Goal: Task Accomplishment & Management: Complete application form

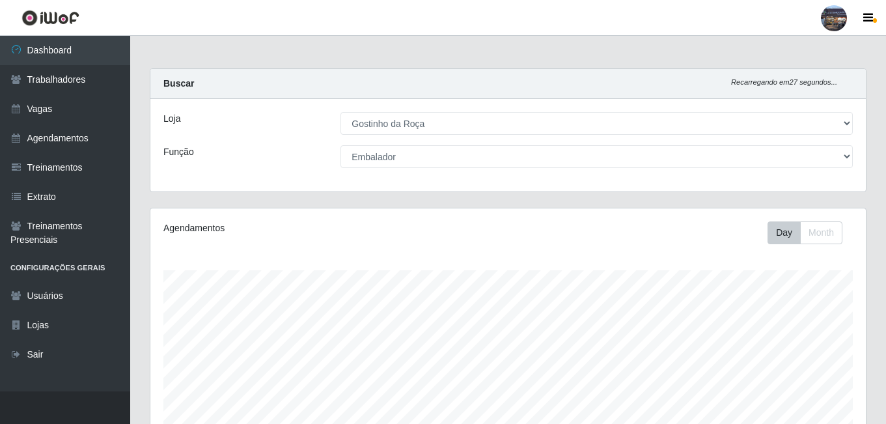
select select "303"
select select "1"
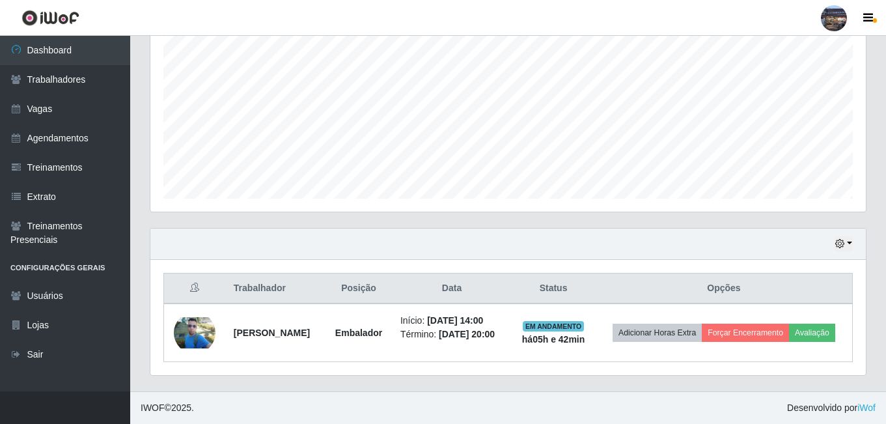
scroll to position [277, 0]
click at [101, 104] on link "Vagas" at bounding box center [65, 108] width 130 height 29
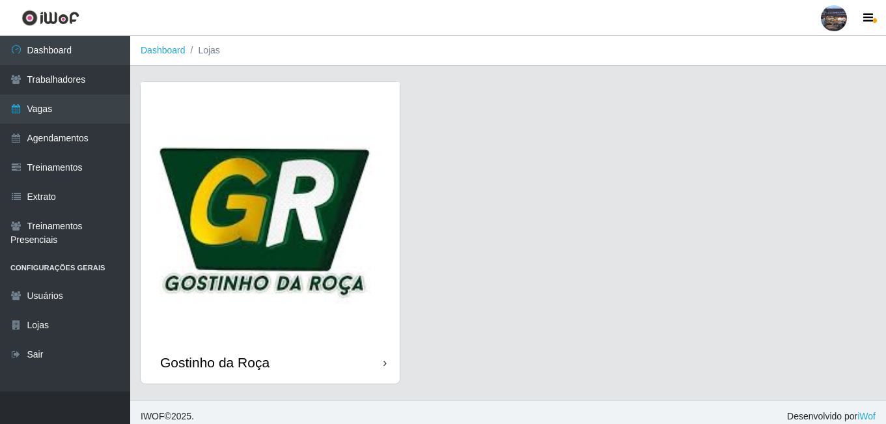
click at [223, 154] on img at bounding box center [270, 211] width 259 height 259
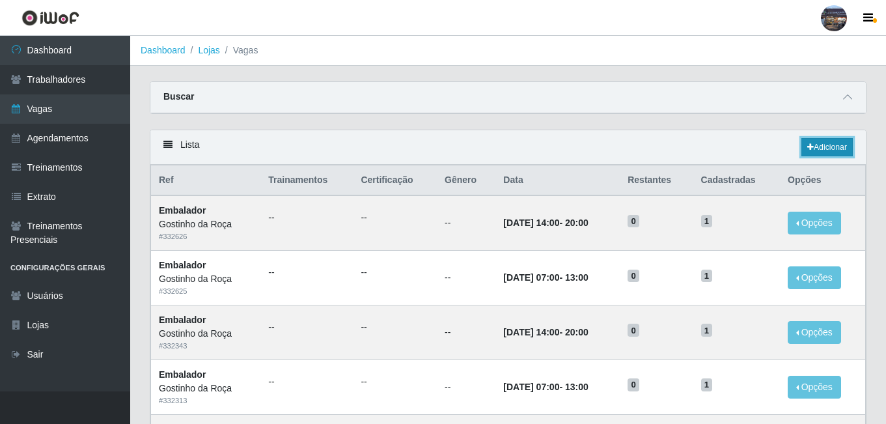
click at [829, 142] on link "Adicionar" at bounding box center [826, 147] width 51 height 18
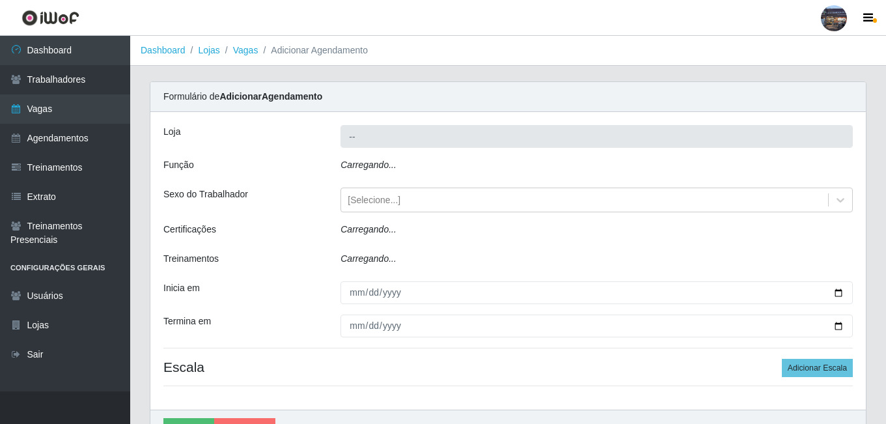
type input "Gostinho da Roça"
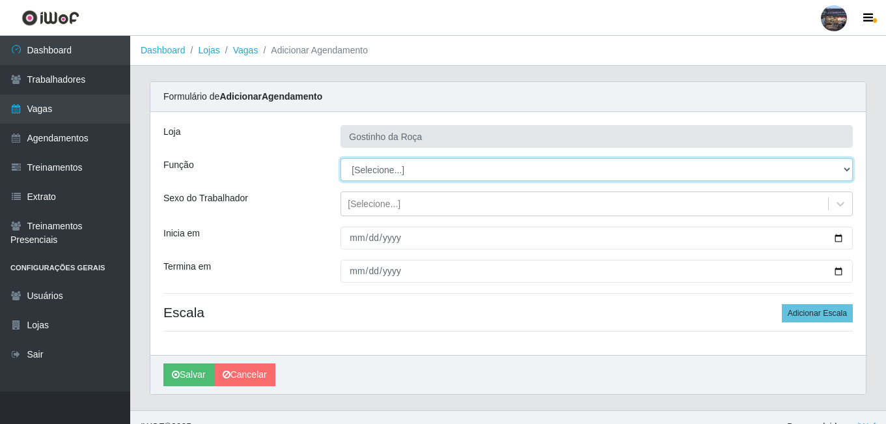
click at [636, 173] on select "[Selecione...] ASG ASG + ASG ++ Embalador Embalador + Embalador ++ Operador de …" at bounding box center [596, 169] width 512 height 23
select select "1"
click at [340, 158] on select "[Selecione...] ASG ASG + ASG ++ Embalador Embalador + Embalador ++ Operador de …" at bounding box center [596, 169] width 512 height 23
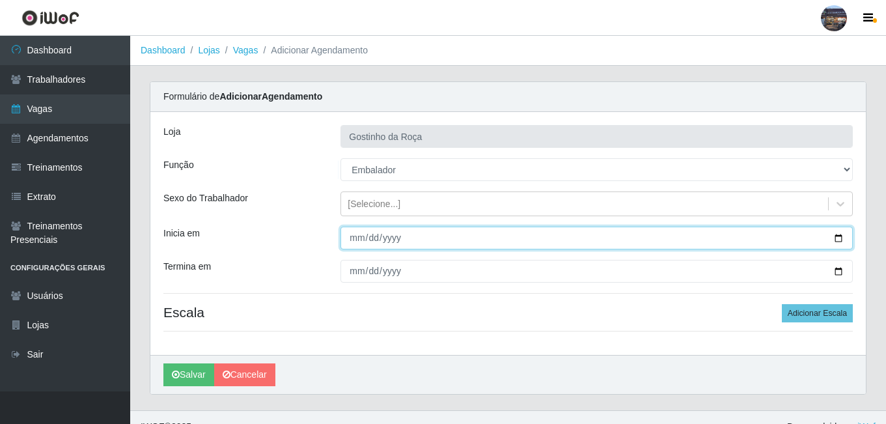
click at [482, 243] on input "Inicia em" at bounding box center [596, 238] width 512 height 23
click at [836, 237] on input "Inicia em" at bounding box center [596, 238] width 512 height 23
type input "[DATE]"
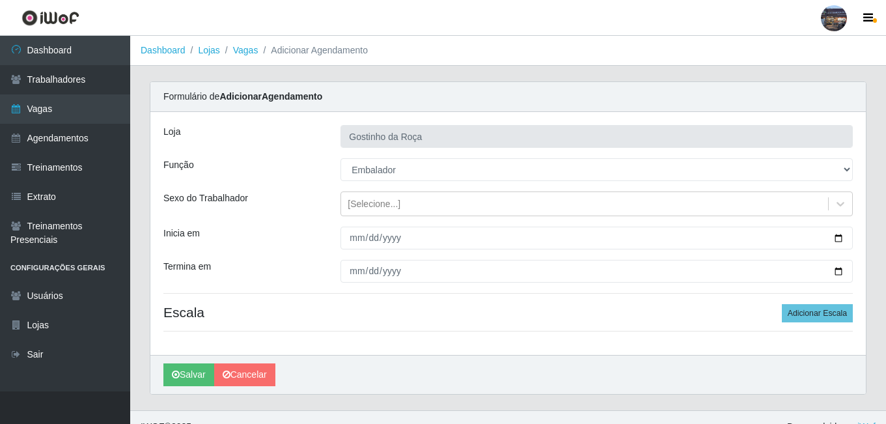
click at [777, 258] on div "[PERSON_NAME] da Roça Função [Selecione...] ASG ASG + ASG ++ Embalador Embalado…" at bounding box center [507, 233] width 715 height 243
drag, startPoint x: 856, startPoint y: 286, endPoint x: 852, endPoint y: 268, distance: 18.8
click at [852, 268] on div "[PERSON_NAME] da Roça Função [Selecione...] ASG ASG + ASG ++ Embalador Embalado…" at bounding box center [507, 233] width 715 height 243
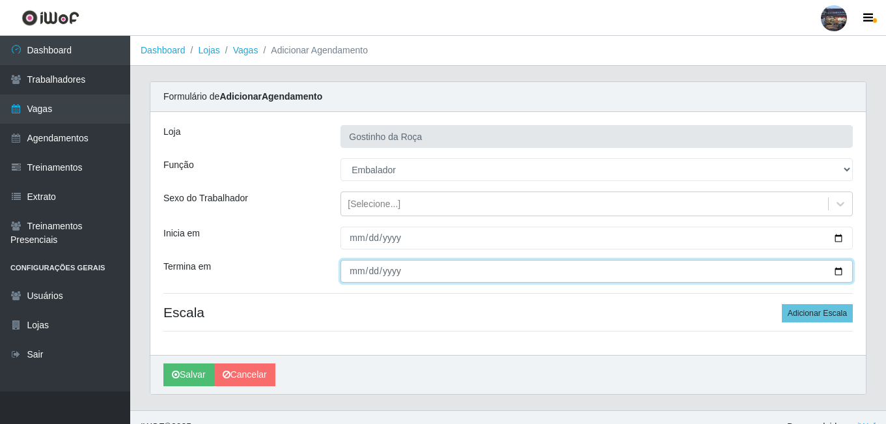
click at [852, 268] on input "Termina em" at bounding box center [596, 271] width 512 height 23
type input "[DATE]"
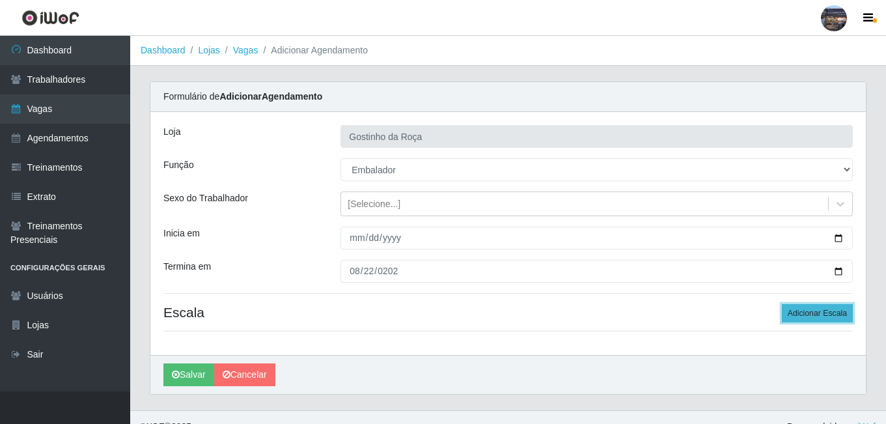
click at [829, 314] on button "Adicionar Escala" at bounding box center [817, 313] width 71 height 18
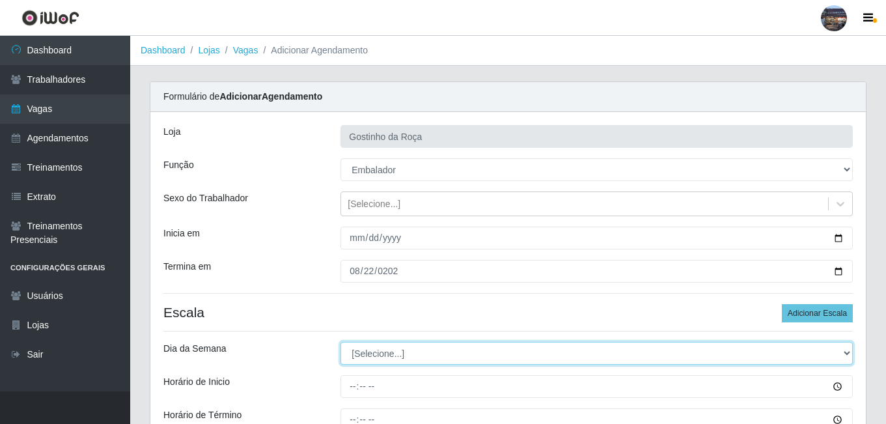
click at [652, 355] on select "[Selecione...] Segunda Terça Quarta Quinta Sexta Sábado Domingo" at bounding box center [596, 353] width 512 height 23
select select "5"
click at [340, 342] on select "[Selecione...] Segunda Terça Quarta Quinta Sexta Sábado Domingo" at bounding box center [596, 353] width 512 height 23
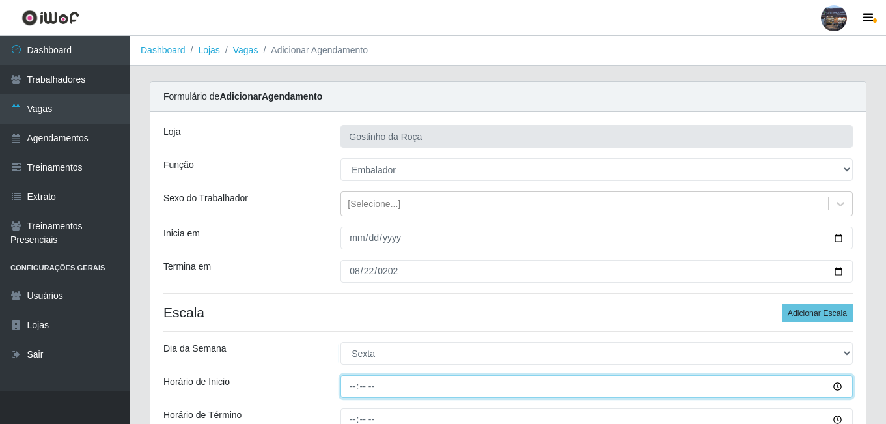
click at [352, 389] on input "Horário de Inicio" at bounding box center [596, 386] width 512 height 23
type input "07:00"
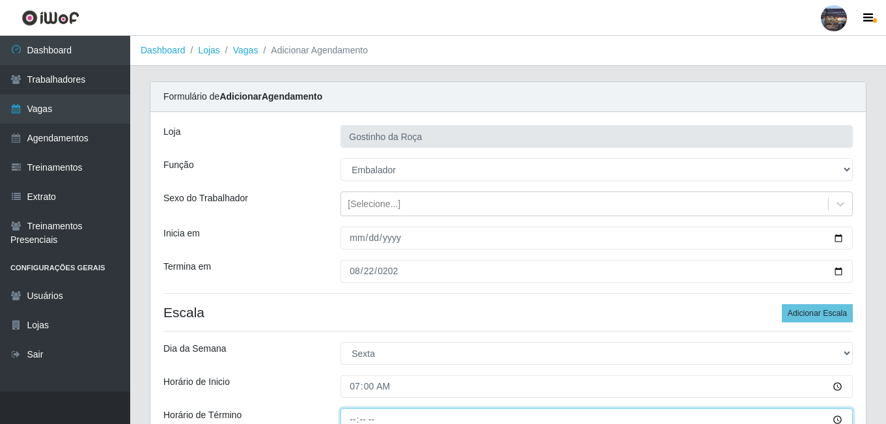
scroll to position [3, 0]
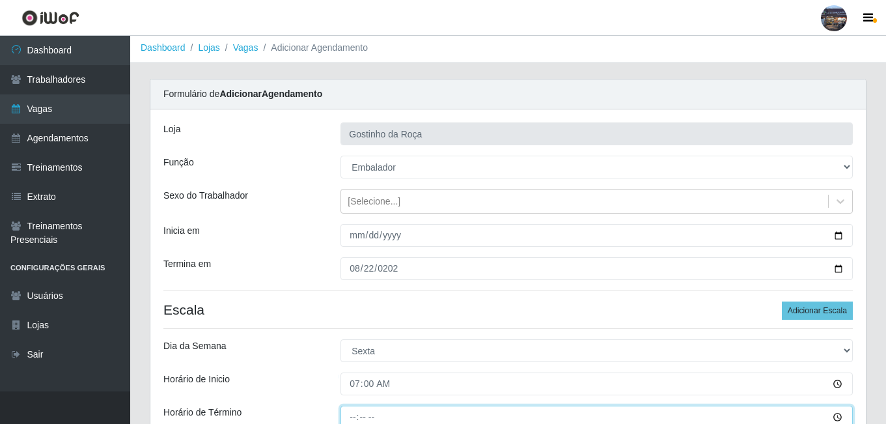
click at [352, 412] on input "Horário de Término" at bounding box center [596, 417] width 512 height 23
type input "03:00"
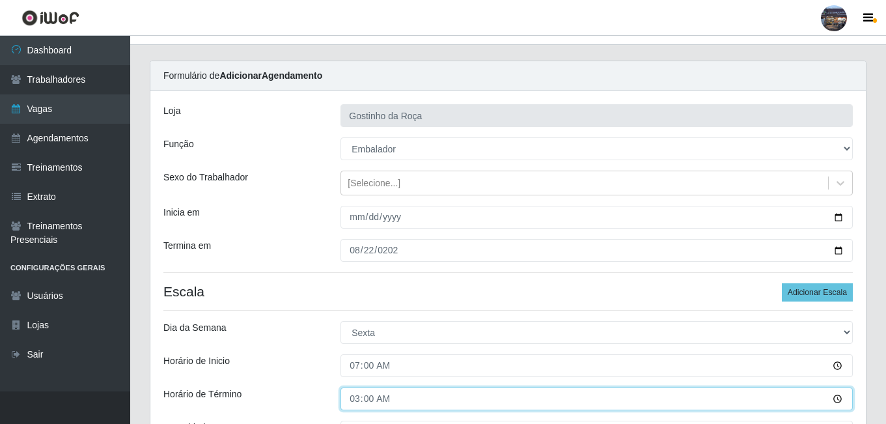
scroll to position [29, 0]
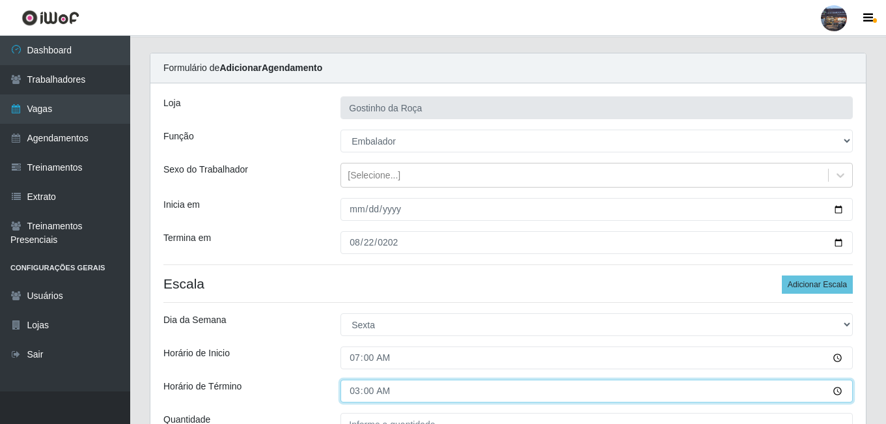
drag, startPoint x: 887, startPoint y: 248, endPoint x: 889, endPoint y: 330, distance: 82.0
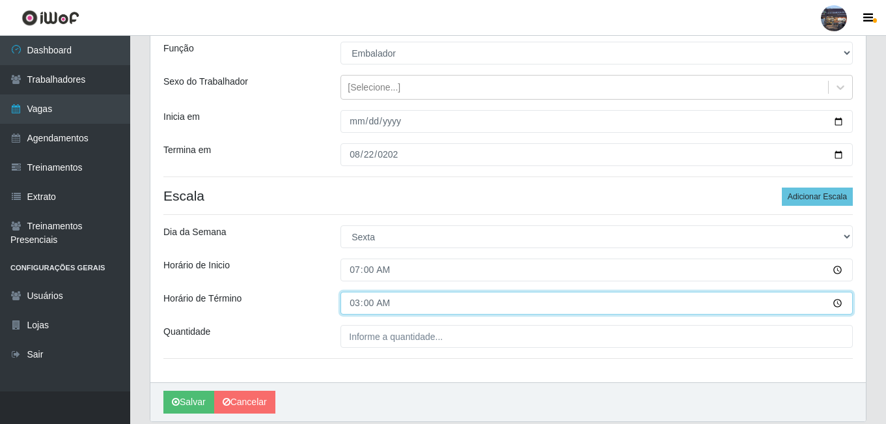
scroll to position [163, 0]
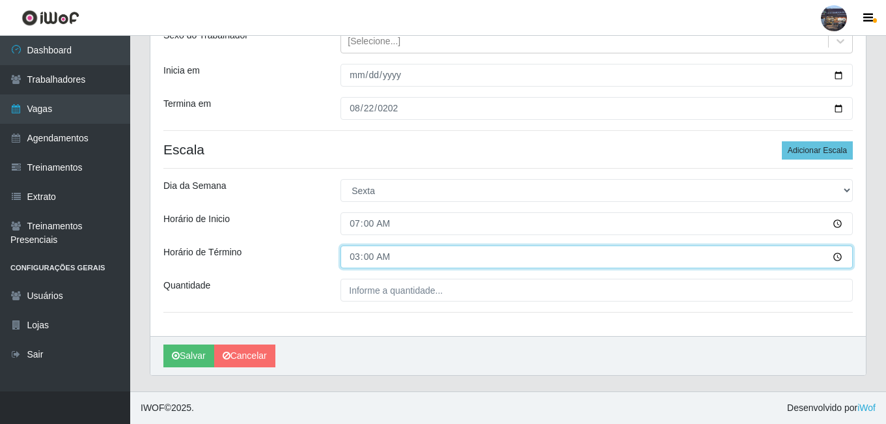
click at [353, 258] on input "03:00" at bounding box center [596, 256] width 512 height 23
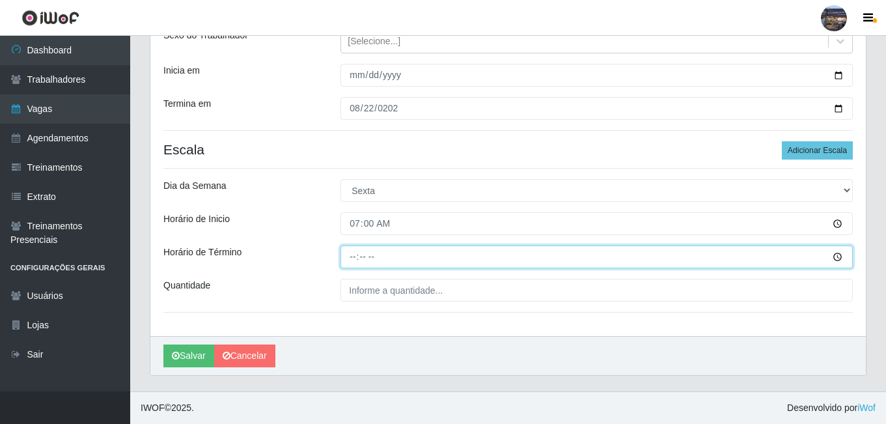
type input "03:00"
click at [353, 258] on input "Horário de Término" at bounding box center [596, 256] width 512 height 23
type input "13:00"
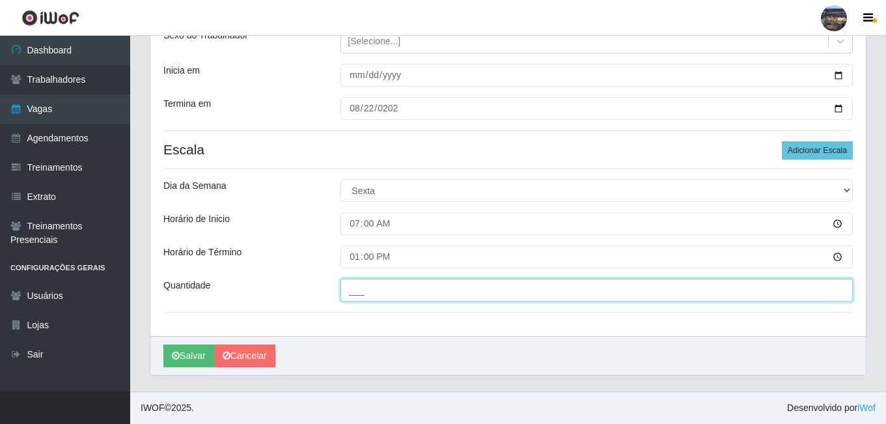
click at [369, 283] on input "___" at bounding box center [596, 290] width 512 height 23
type input "1__"
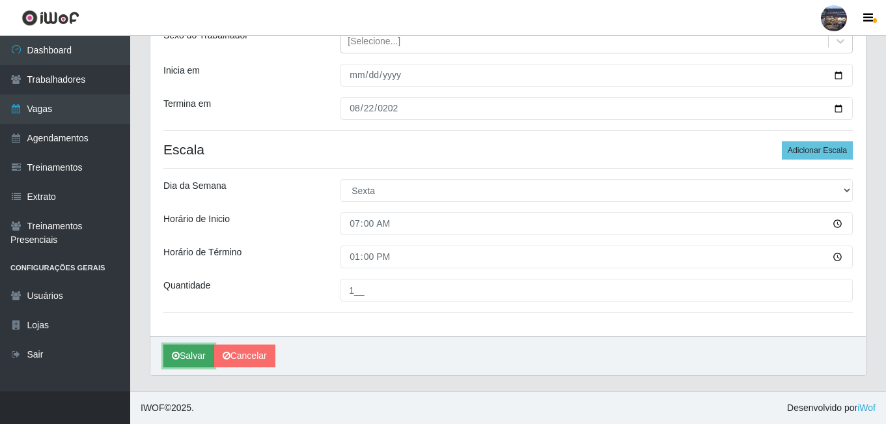
click at [174, 362] on button "Salvar" at bounding box center [188, 355] width 51 height 23
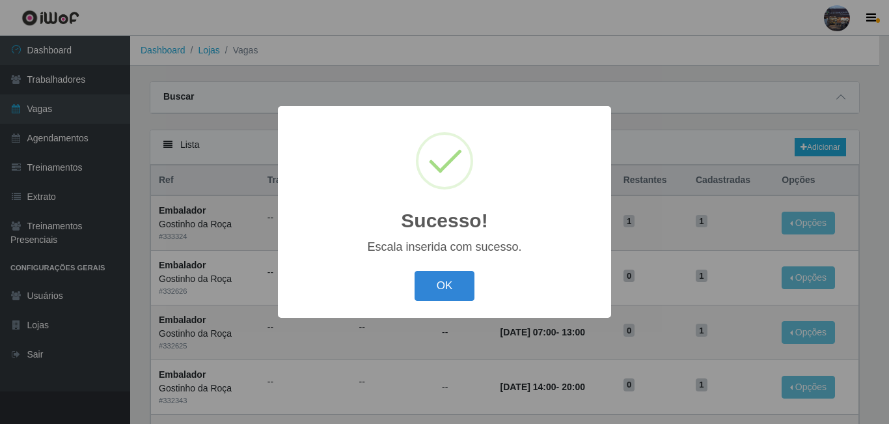
click at [415, 271] on button "OK" at bounding box center [445, 286] width 61 height 31
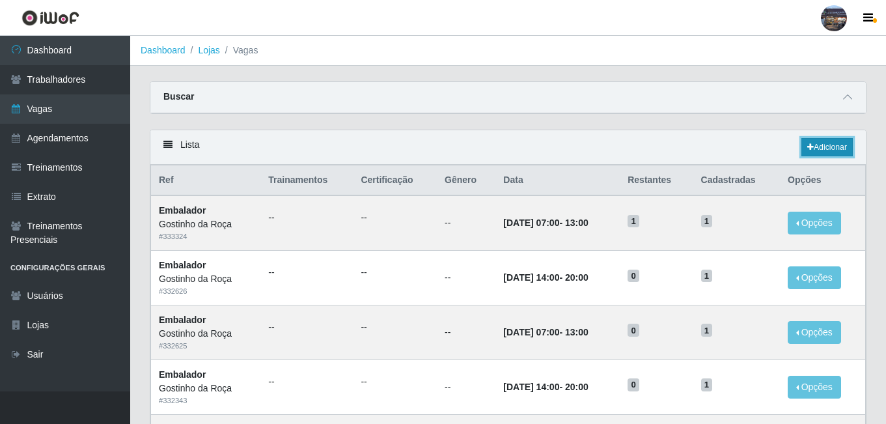
click at [818, 139] on link "Adicionar" at bounding box center [826, 147] width 51 height 18
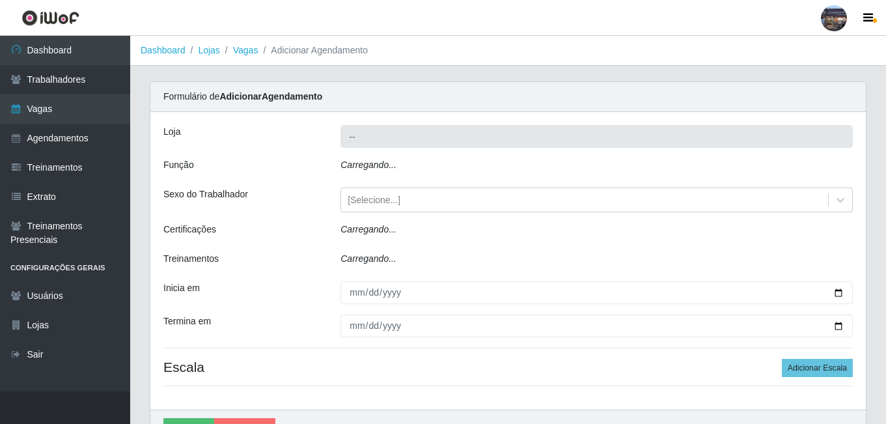
type input "Gostinho da Roça"
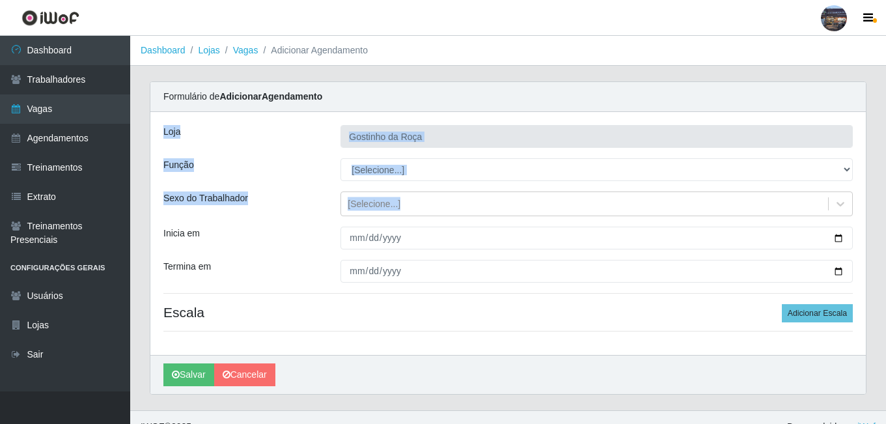
drag, startPoint x: 620, startPoint y: 186, endPoint x: 742, endPoint y: 74, distance: 165.9
click at [742, 74] on main "Dashboard Lojas Vagas Adicionar Agendamento Carregando... Formulário de Adicion…" at bounding box center [508, 223] width 756 height 374
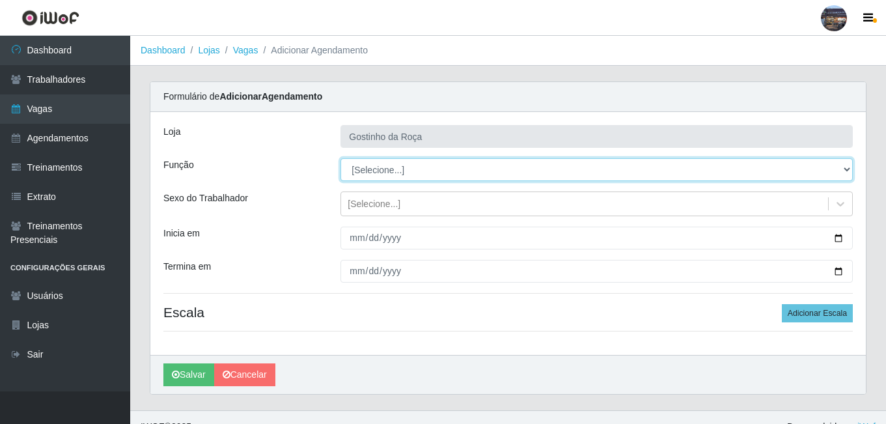
click at [481, 176] on select "[Selecione...] ASG ASG + ASG ++ Embalador Embalador + Embalador ++ Operador de …" at bounding box center [596, 169] width 512 height 23
select select "1"
click at [340, 158] on select "[Selecione...] ASG ASG + ASG ++ Embalador Embalador + Embalador ++ Operador de …" at bounding box center [596, 169] width 512 height 23
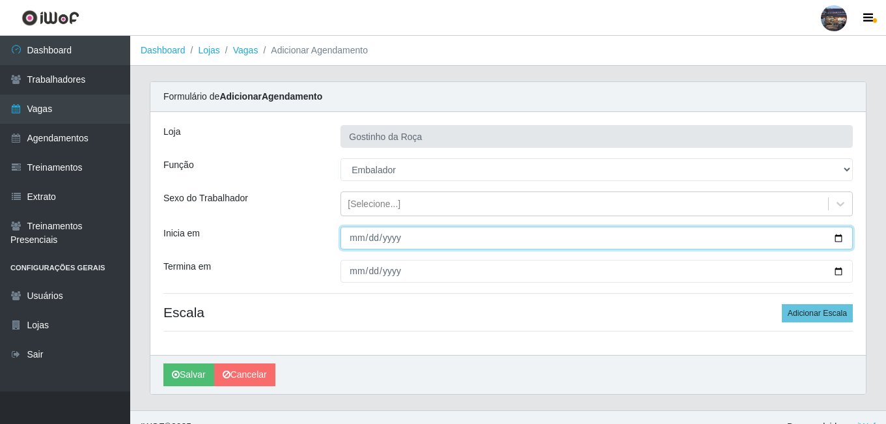
click at [544, 237] on input "Inicia em" at bounding box center [596, 238] width 512 height 23
type input "[DATE]"
click at [163, 363] on button "Salvar" at bounding box center [188, 374] width 51 height 23
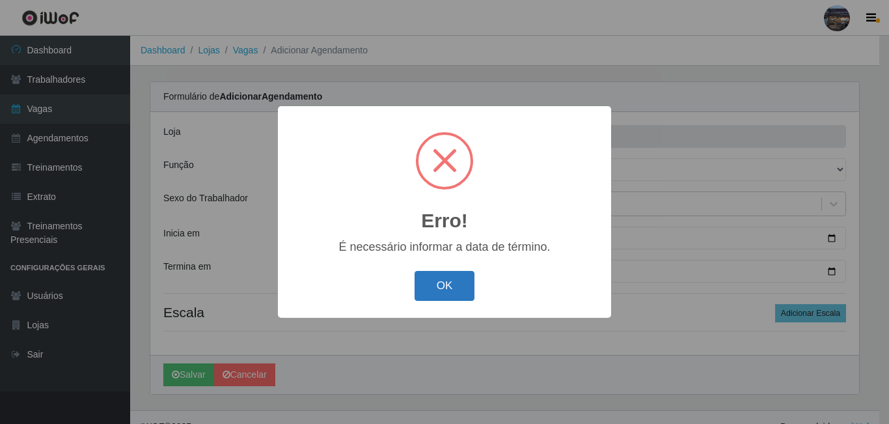
click at [455, 286] on button "OK" at bounding box center [445, 286] width 61 height 31
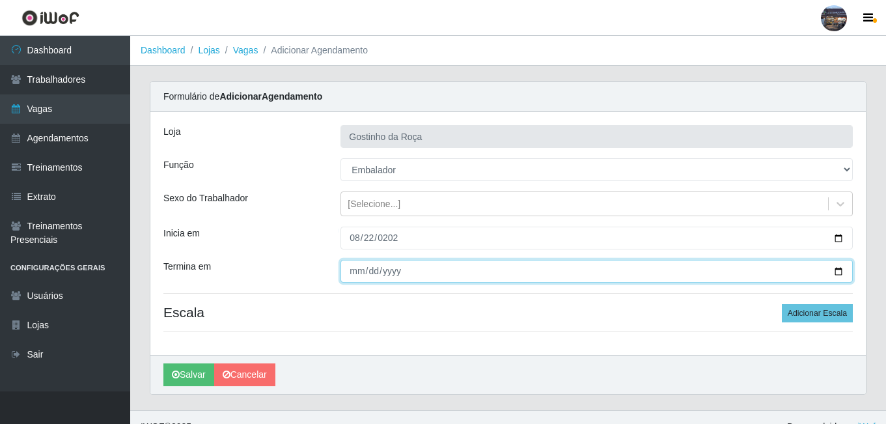
click at [421, 276] on input "Termina em" at bounding box center [596, 271] width 512 height 23
type input "[DATE]"
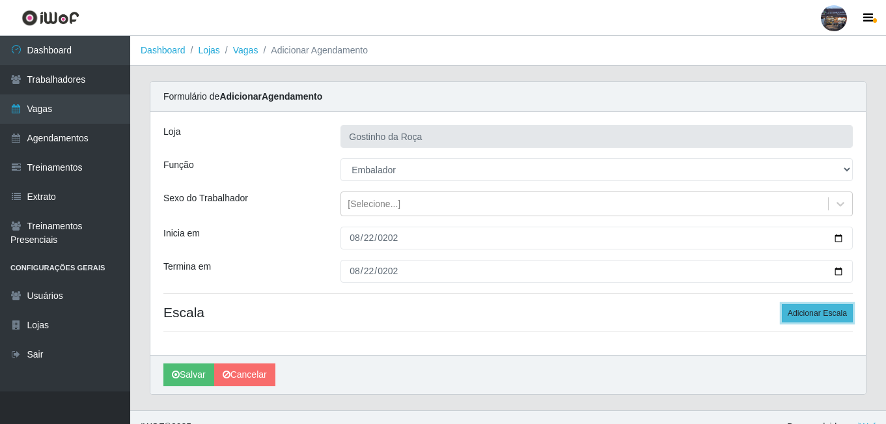
click at [798, 311] on button "Adicionar Escala" at bounding box center [817, 313] width 71 height 18
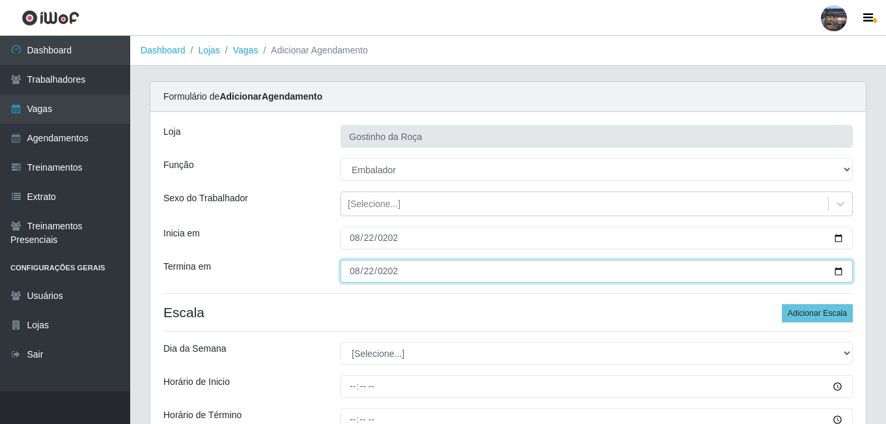
click at [395, 268] on input "[DATE]" at bounding box center [596, 271] width 512 height 23
drag, startPoint x: 395, startPoint y: 268, endPoint x: 412, endPoint y: 283, distance: 22.6
click at [412, 283] on div "[PERSON_NAME] da Roça Função [Selecione...] ASG ASG + ASG ++ Embalador Embalado…" at bounding box center [507, 305] width 715 height 387
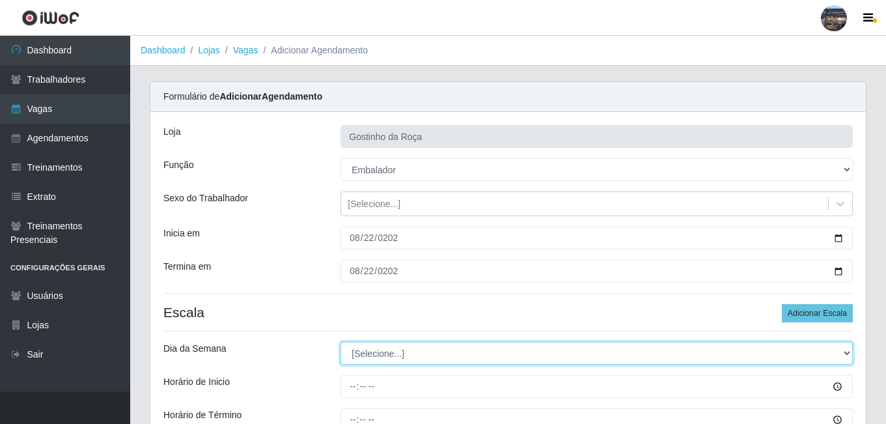
click at [408, 355] on select "[Selecione...] Segunda Terça Quarta Quinta Sexta Sábado Domingo" at bounding box center [596, 353] width 512 height 23
select select "5"
click at [340, 342] on select "[Selecione...] Segunda Terça Quarta Quinta Sexta Sábado Domingo" at bounding box center [596, 353] width 512 height 23
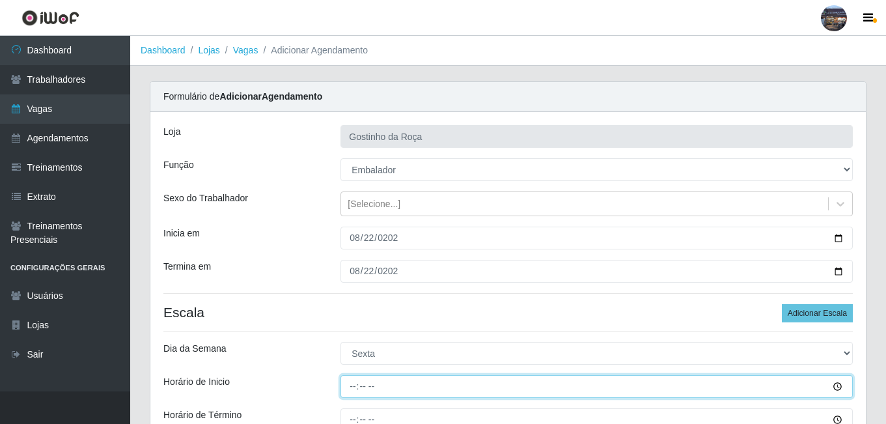
click at [352, 379] on input "Horário de Inicio" at bounding box center [596, 386] width 512 height 23
type input "03:00"
click at [342, 383] on input "03:00" at bounding box center [596, 386] width 512 height 23
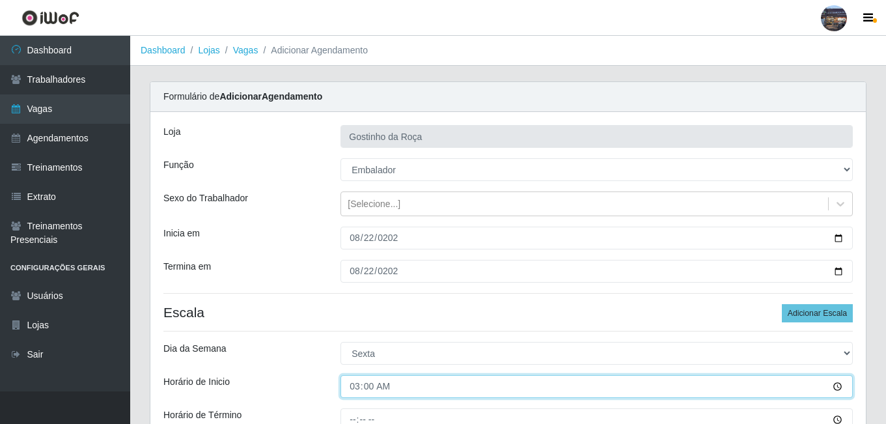
click at [342, 383] on input "03:00" at bounding box center [596, 386] width 512 height 23
click at [353, 391] on input "Horário de Inicio" at bounding box center [596, 386] width 512 height 23
type input "14:00"
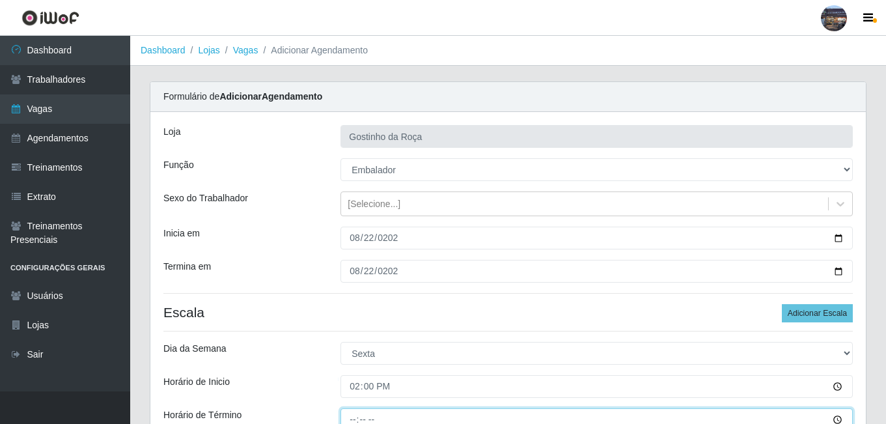
click at [353, 415] on input "Horário de Término" at bounding box center [596, 419] width 512 height 23
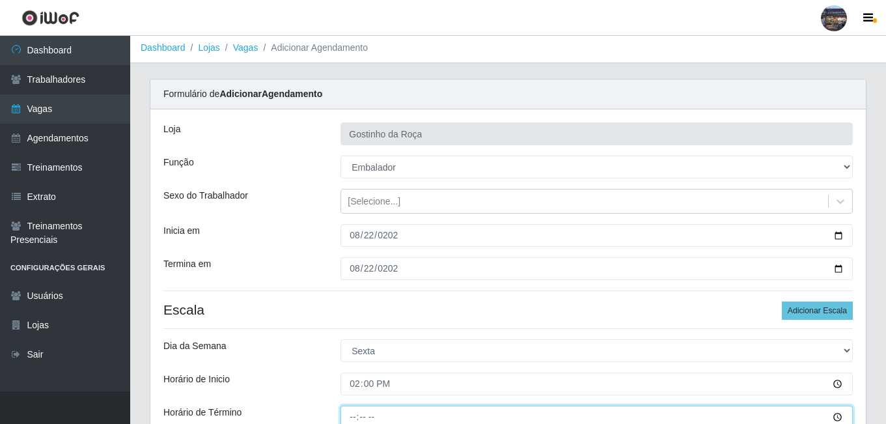
type input "20:00"
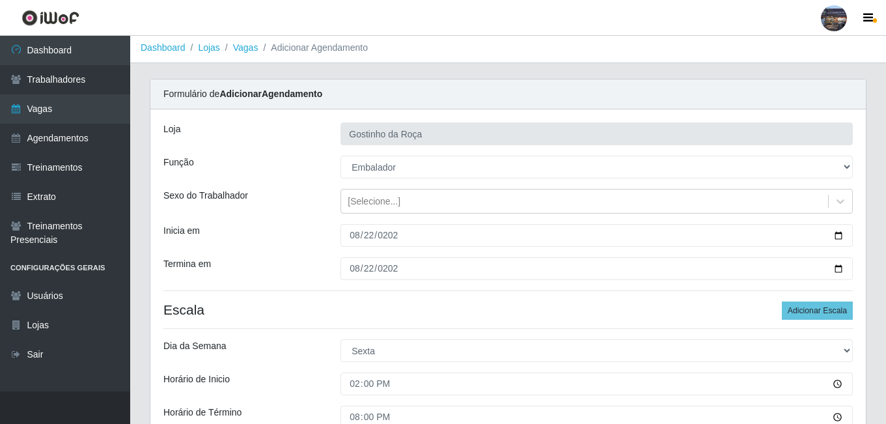
click at [885, 366] on div "Carregando... Formulário de Adicionar Agendamento [PERSON_NAME] da Roça Função …" at bounding box center [508, 315] width 756 height 473
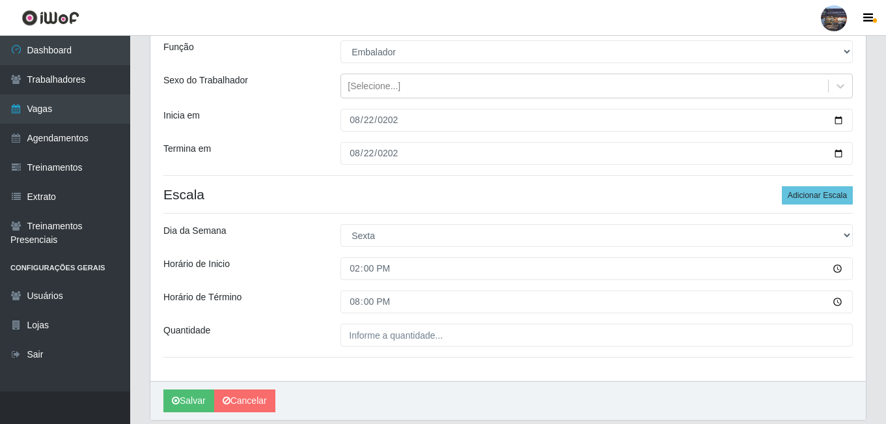
scroll to position [163, 0]
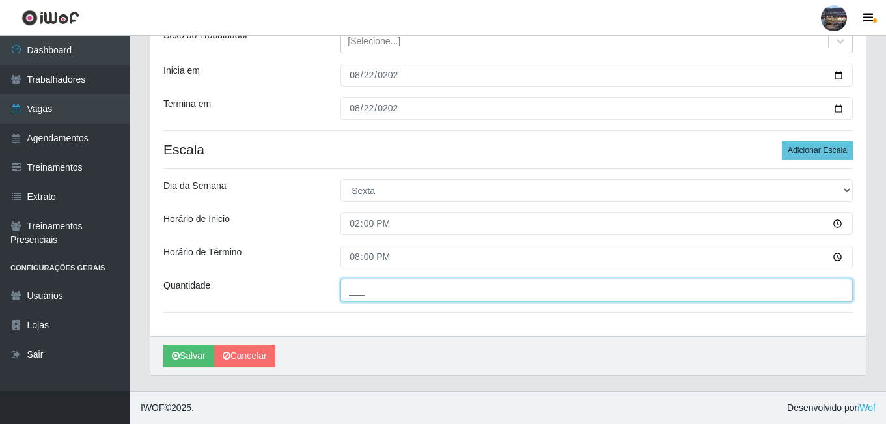
click at [697, 286] on input "___" at bounding box center [596, 290] width 512 height 23
type input "1__"
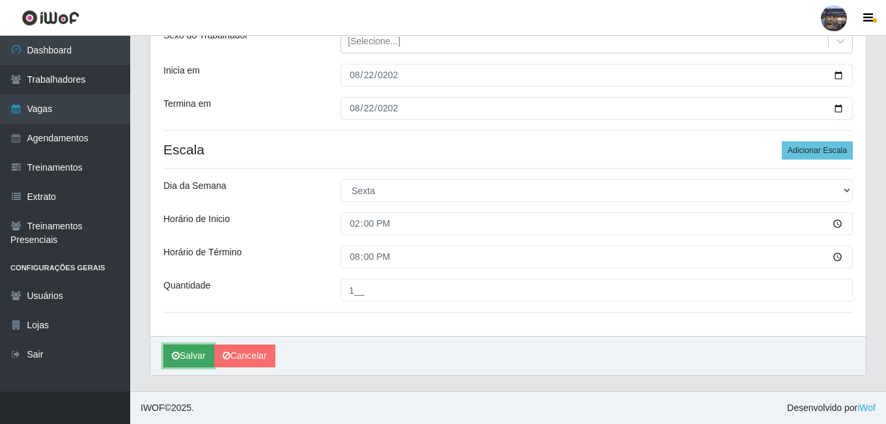
click at [182, 354] on button "Salvar" at bounding box center [188, 355] width 51 height 23
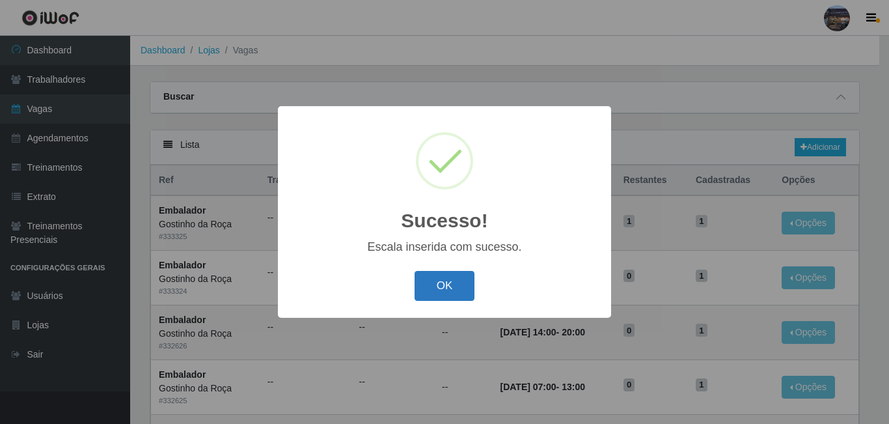
click at [449, 285] on button "OK" at bounding box center [445, 286] width 61 height 31
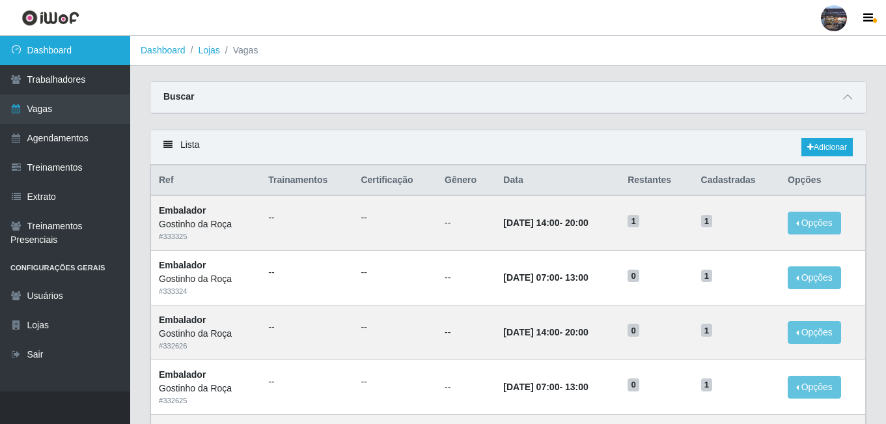
click at [82, 48] on link "Dashboard" at bounding box center [65, 50] width 130 height 29
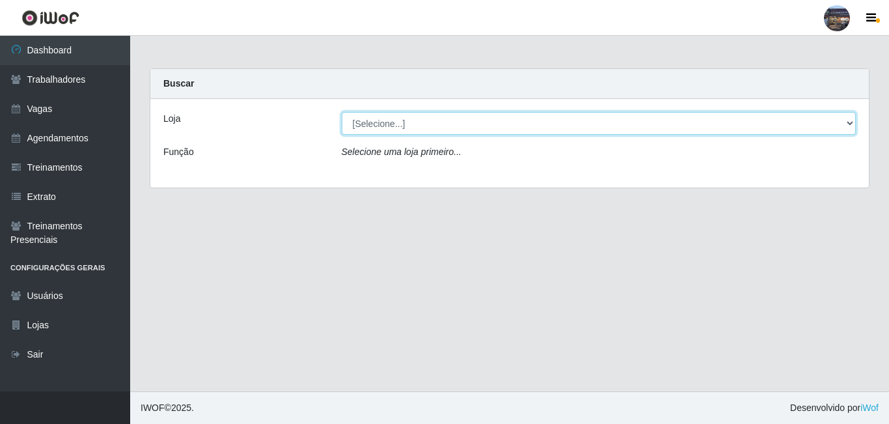
click at [408, 124] on select "[Selecione...] Gostinho da Roça" at bounding box center [599, 123] width 515 height 23
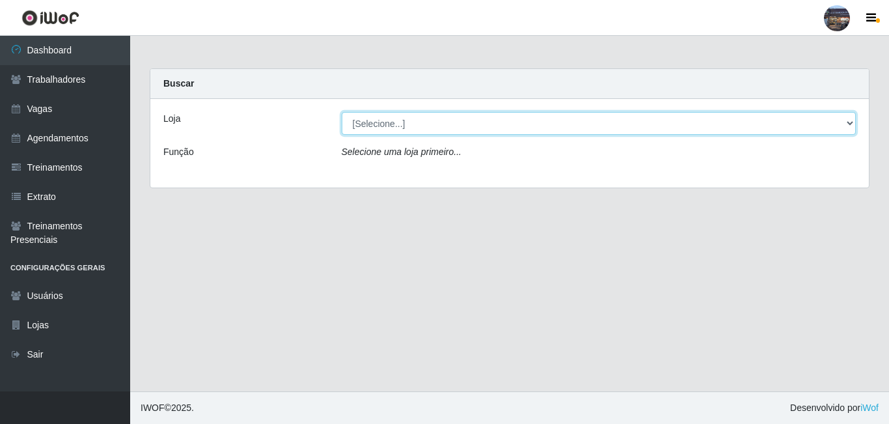
click at [408, 124] on select "[Selecione...] Gostinho da Roça" at bounding box center [599, 123] width 515 height 23
select select "303"
click at [342, 112] on select "[Selecione...] Gostinho da Roça" at bounding box center [599, 123] width 515 height 23
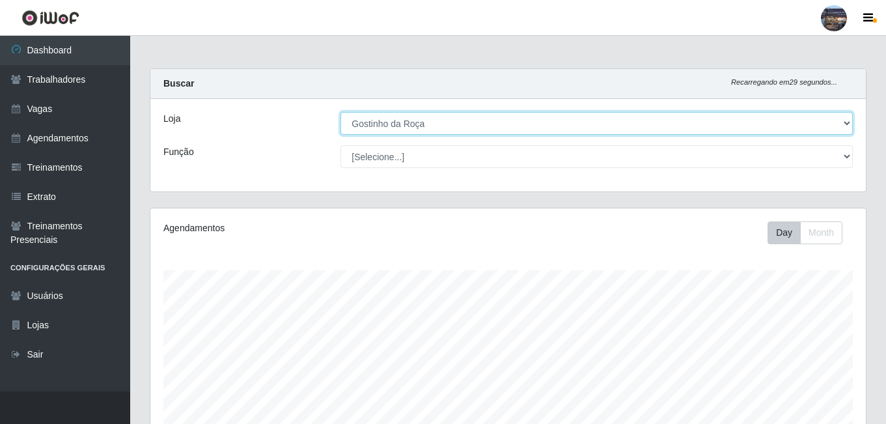
scroll to position [270, 715]
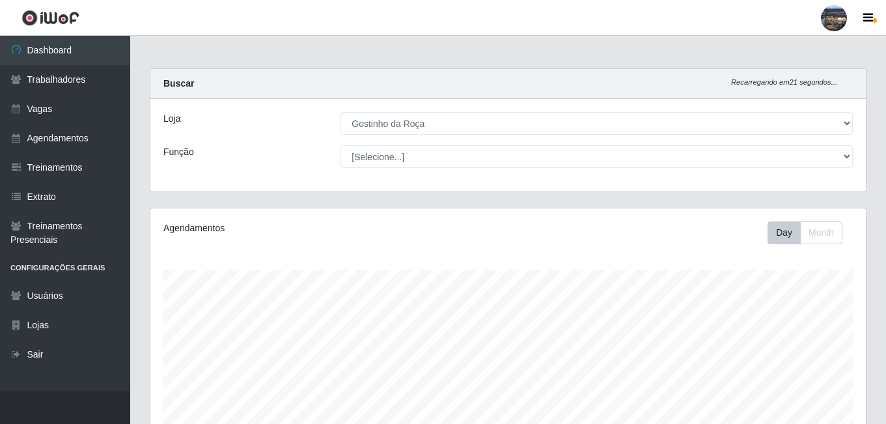
click at [885, 257] on div "Carregando... Buscar Recarregando em 21 segundos... Loja [Selecione...] Gostinh…" at bounding box center [508, 363] width 756 height 590
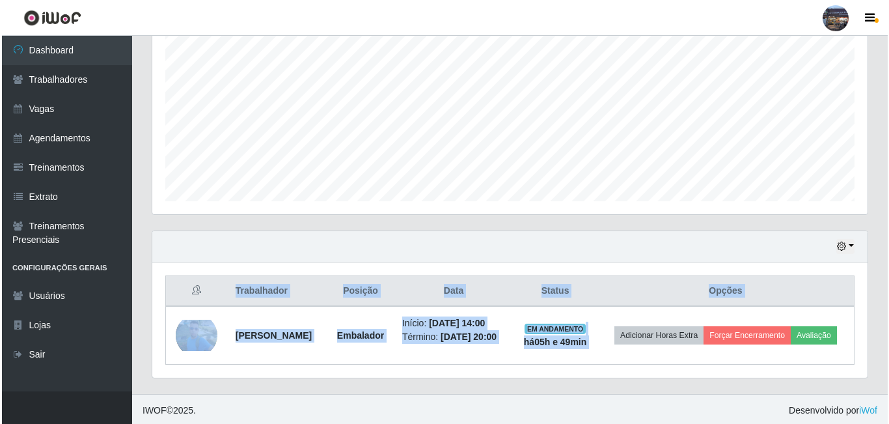
scroll to position [277, 0]
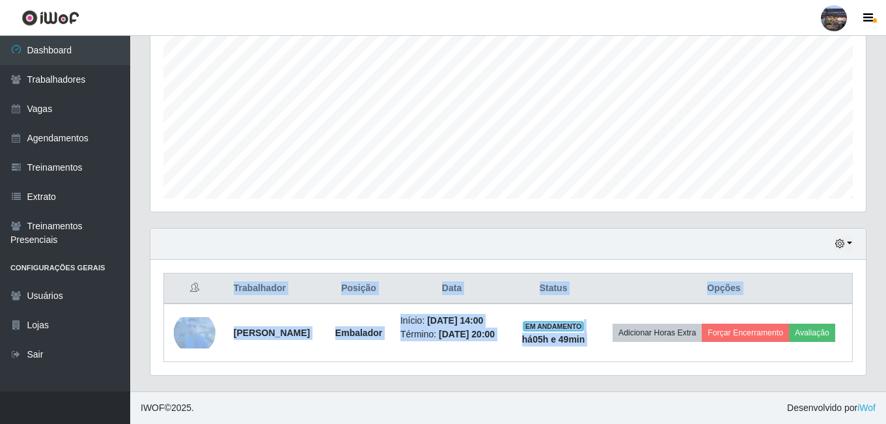
click at [702, 260] on div "Trabalhador Posição Data Status Opções [PERSON_NAME] Início: [DATE] 14:00 Térmi…" at bounding box center [507, 317] width 715 height 115
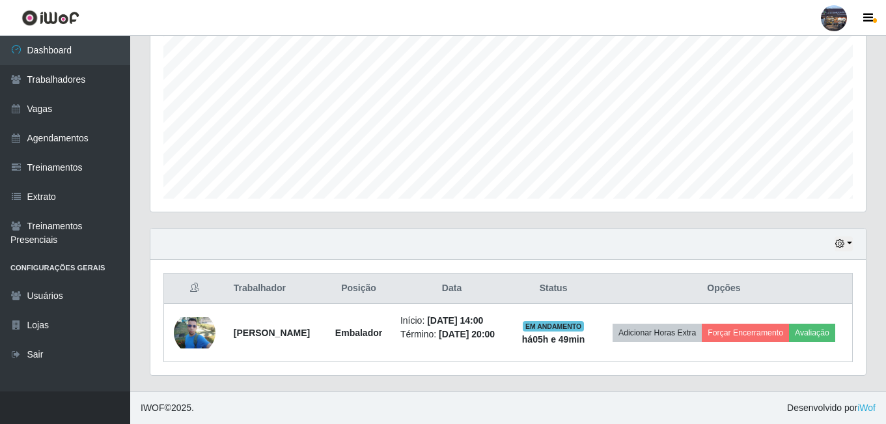
click at [702, 260] on div "Trabalhador Posição Data Status Opções [PERSON_NAME] Início: [DATE] 14:00 Térmi…" at bounding box center [507, 317] width 715 height 115
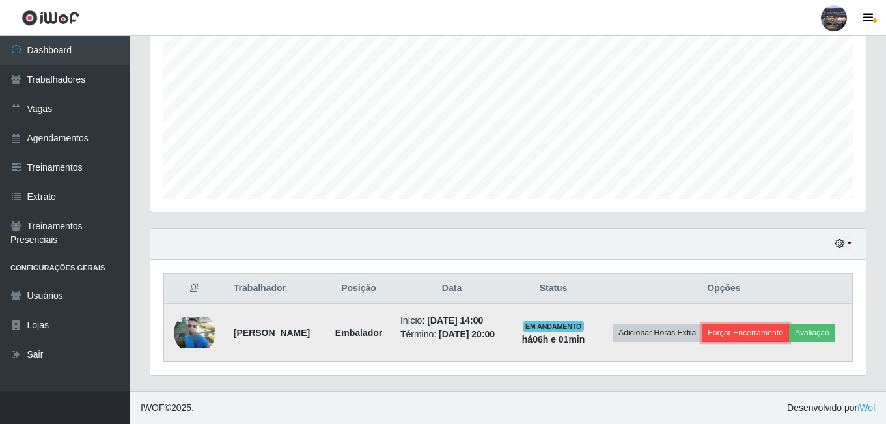
click at [777, 324] on button "Forçar Encerramento" at bounding box center [745, 333] width 87 height 18
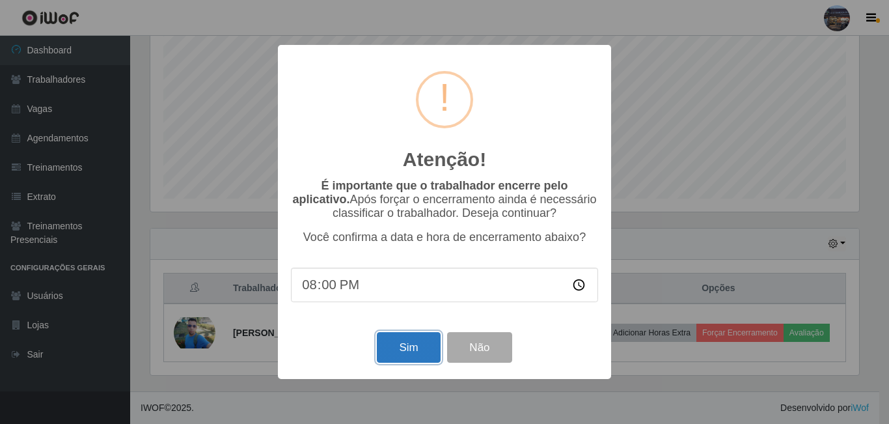
click at [408, 352] on button "Sim" at bounding box center [408, 347] width 63 height 31
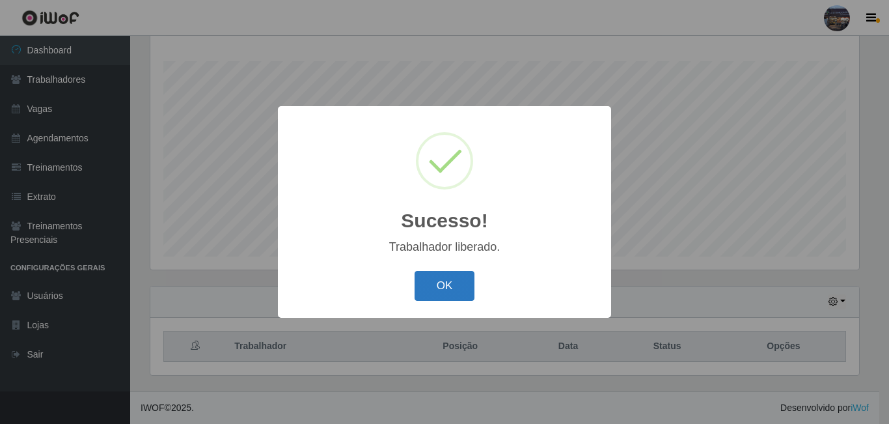
click at [443, 285] on button "OK" at bounding box center [445, 286] width 61 height 31
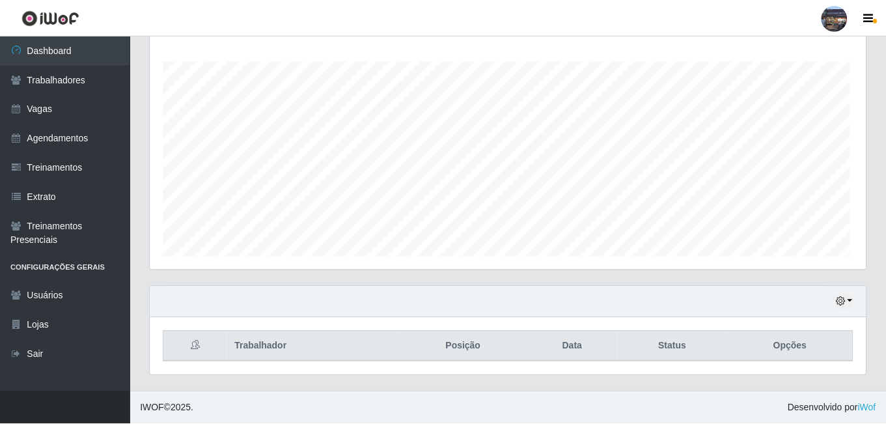
scroll to position [270, 715]
